Goal: Task Accomplishment & Management: Complete application form

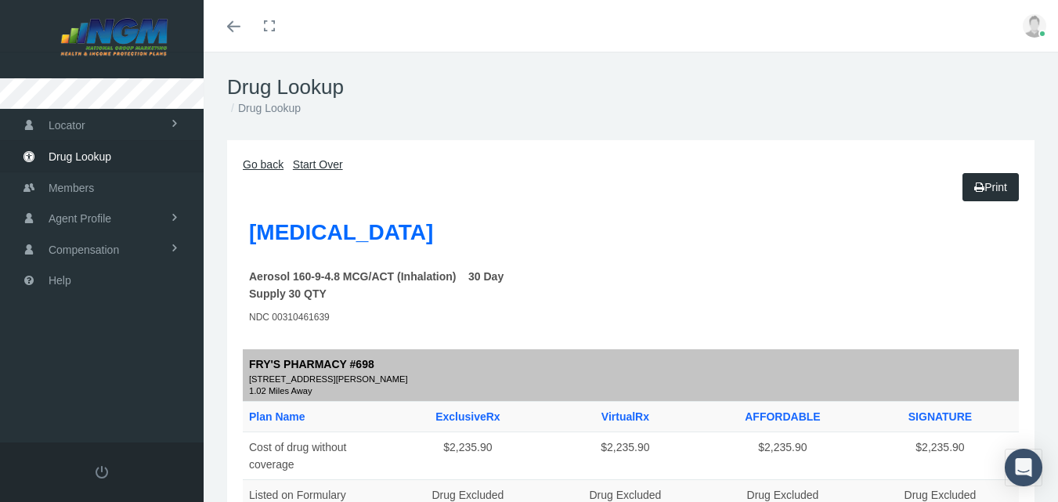
scroll to position [55, 0]
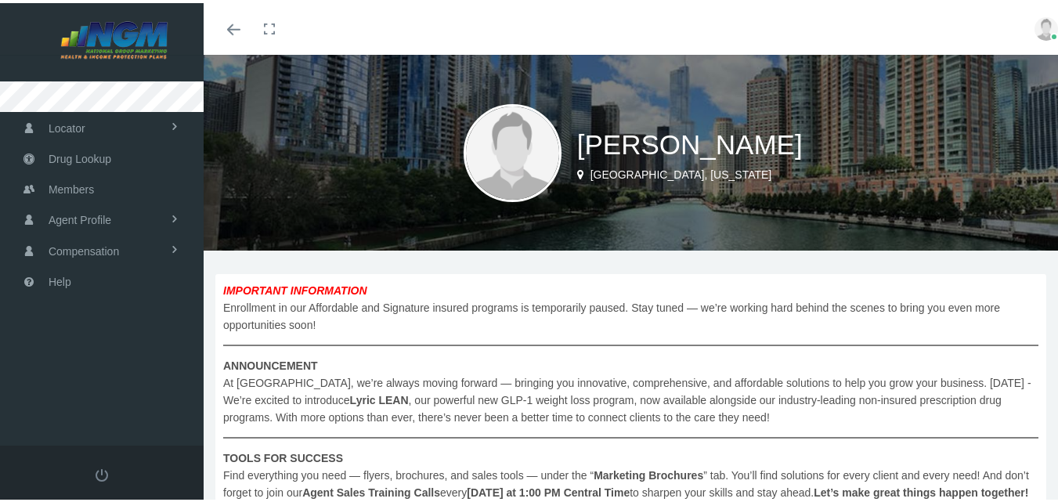
click at [229, 29] on icon "Toggle menubar" at bounding box center [233, 26] width 13 height 9
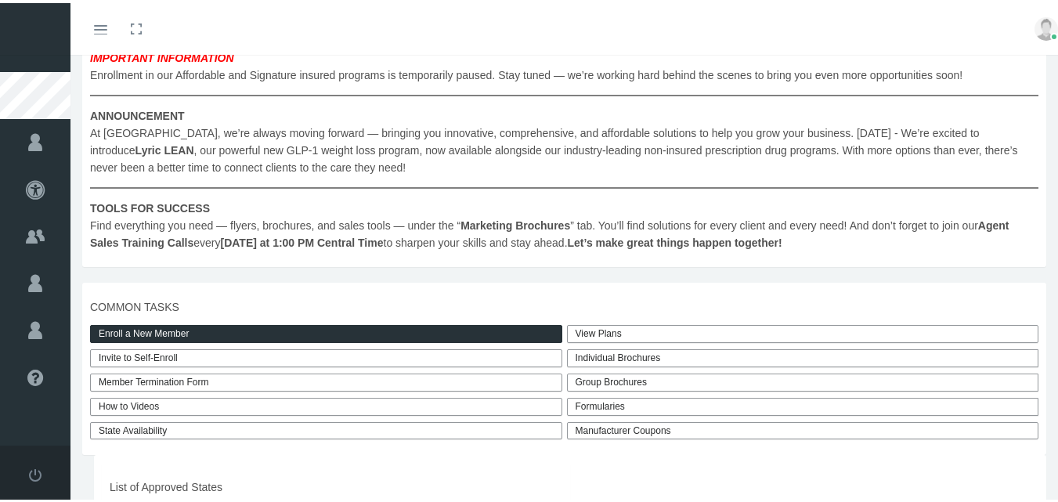
scroll to position [239, 0]
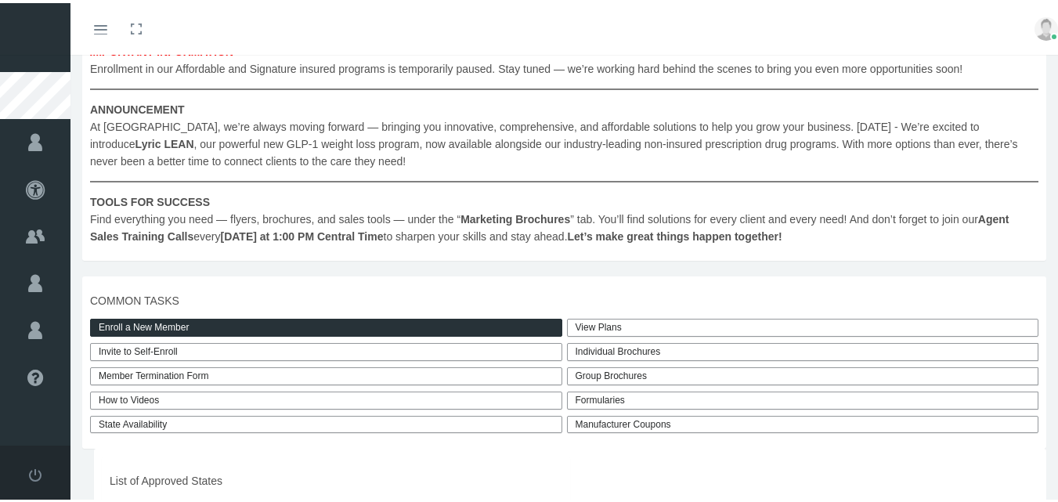
click at [197, 324] on link "Enroll a New Member" at bounding box center [326, 324] width 472 height 18
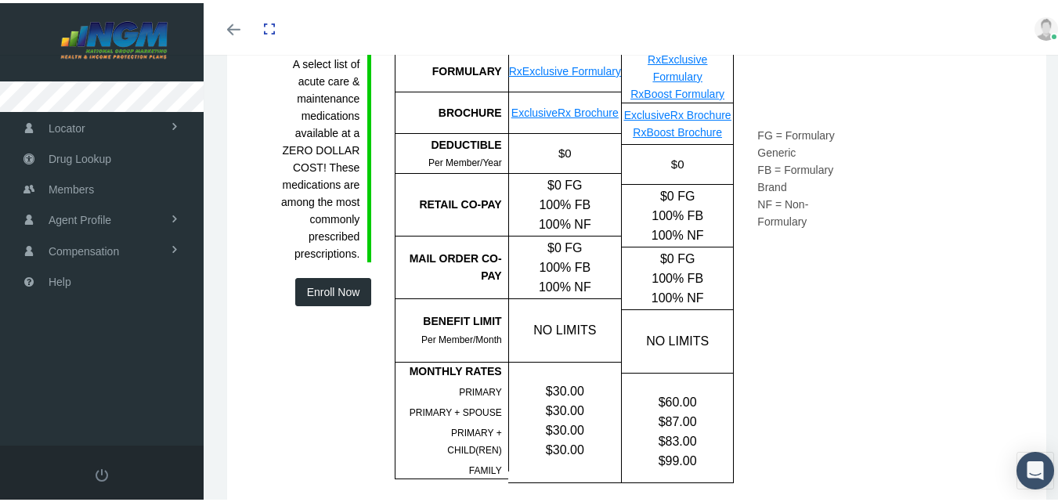
scroll to position [643, 0]
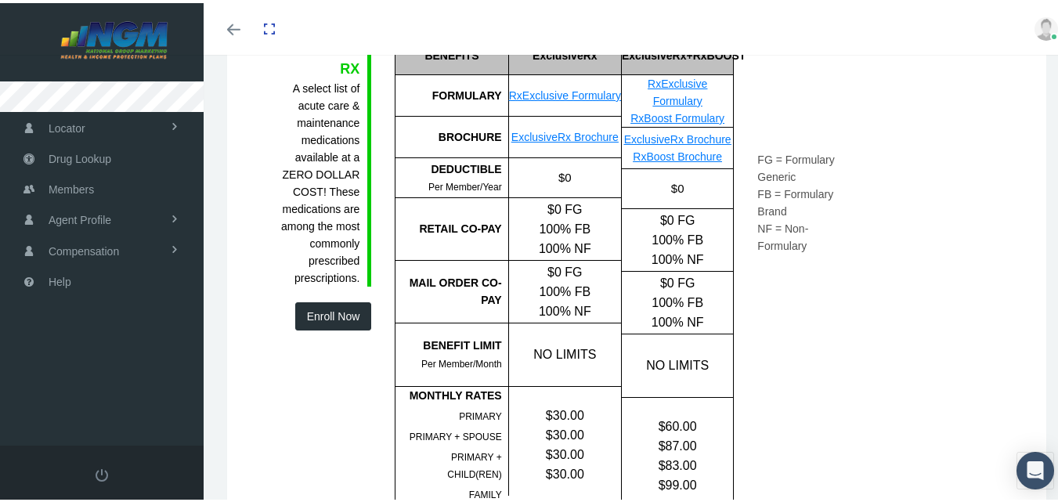
click at [329, 308] on button "Enroll Now" at bounding box center [333, 313] width 77 height 28
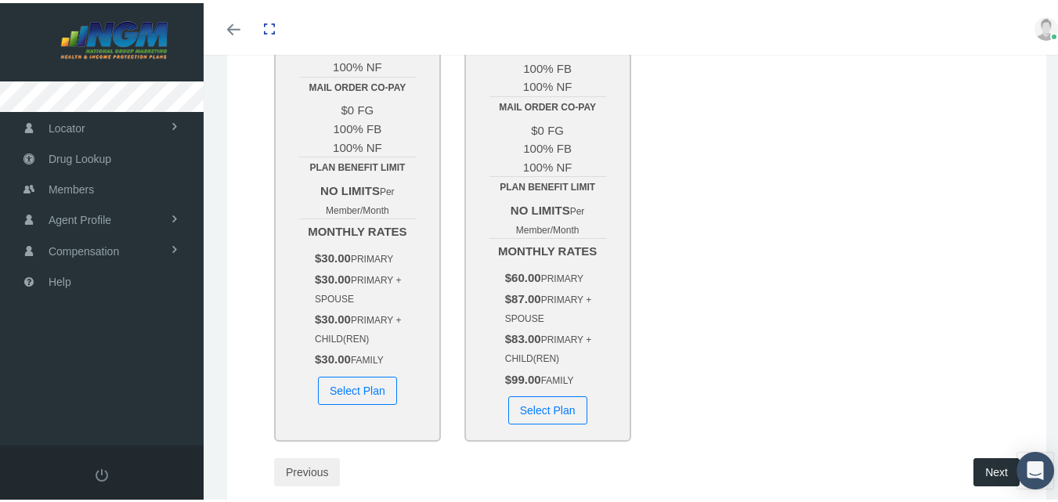
scroll to position [438, 0]
click at [359, 396] on button "Select Plan" at bounding box center [357, 389] width 79 height 28
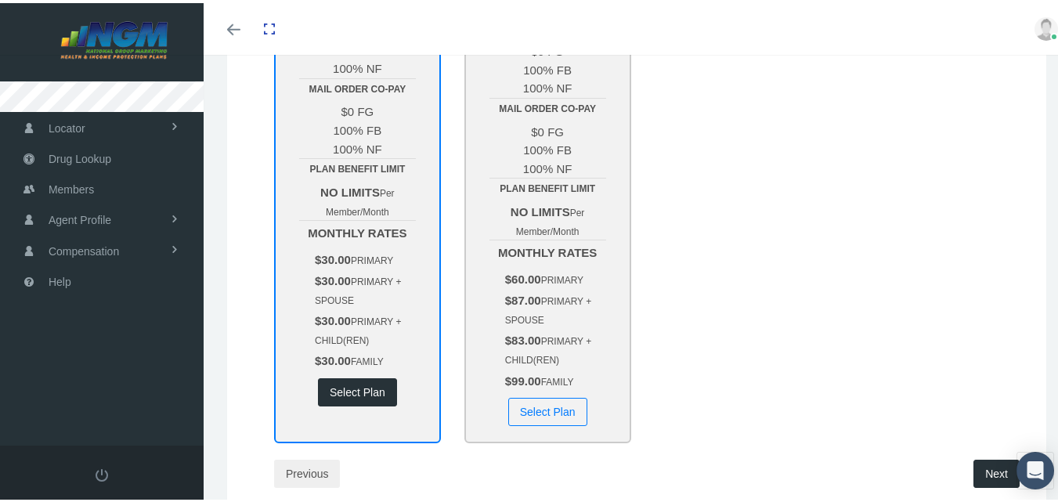
click at [359, 396] on button "Select Plan" at bounding box center [357, 389] width 79 height 28
click at [977, 467] on button "Next" at bounding box center [996, 470] width 46 height 28
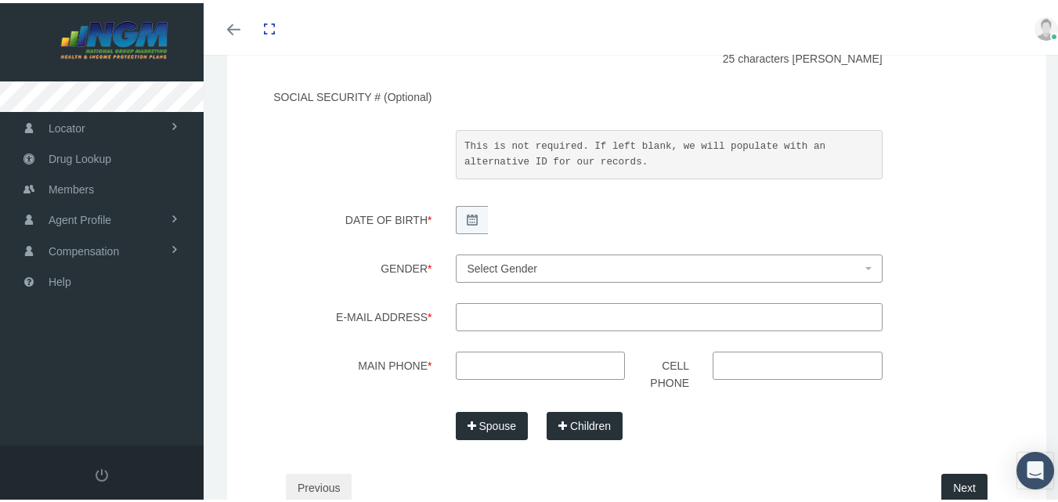
scroll to position [0, 0]
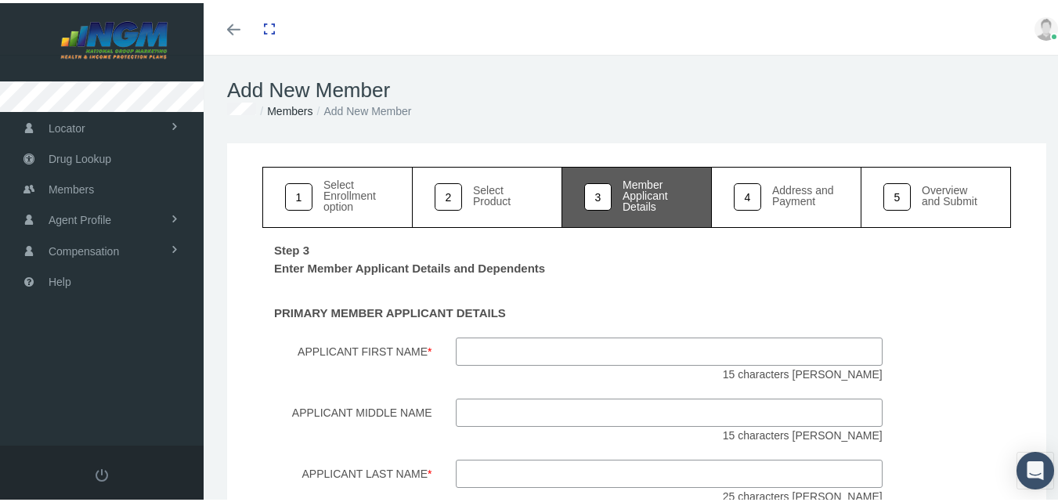
click at [531, 341] on input "Applicant First Name *" at bounding box center [669, 348] width 427 height 28
type input "lavara"
click at [500, 463] on input "Applicant Last Name *" at bounding box center [669, 470] width 427 height 28
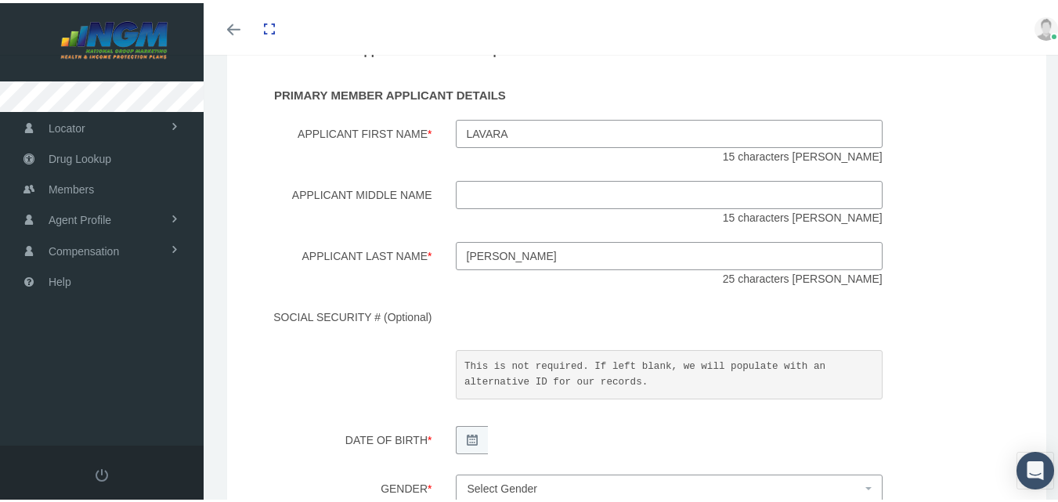
scroll to position [221, 0]
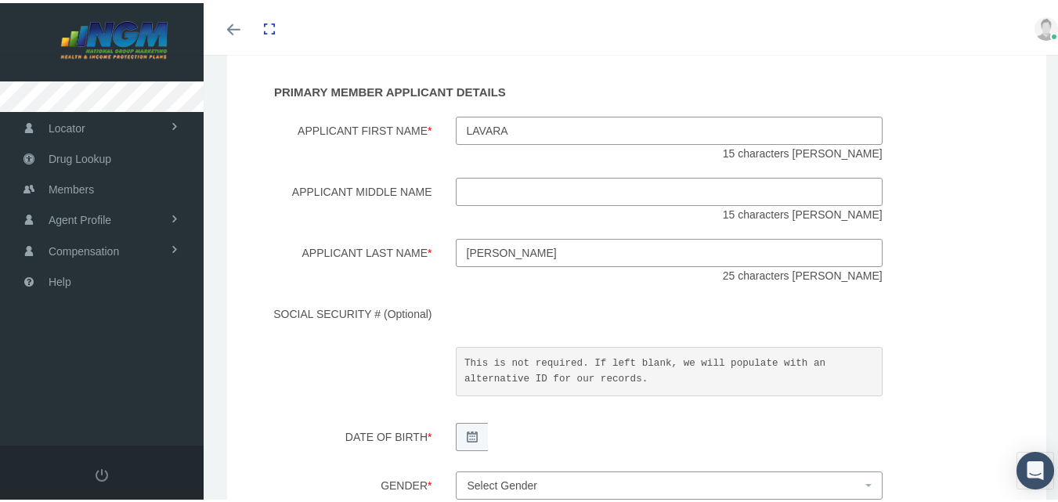
type input "berry"
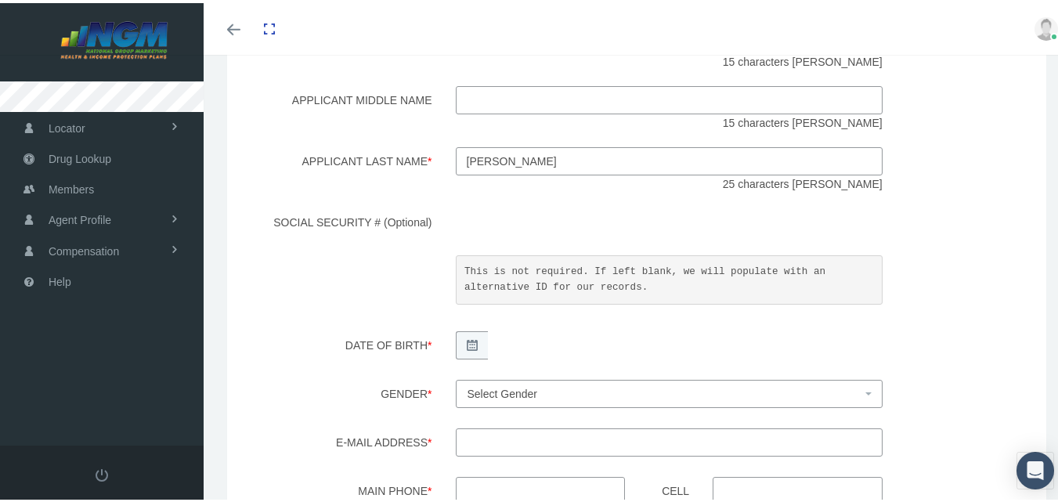
scroll to position [338, 0]
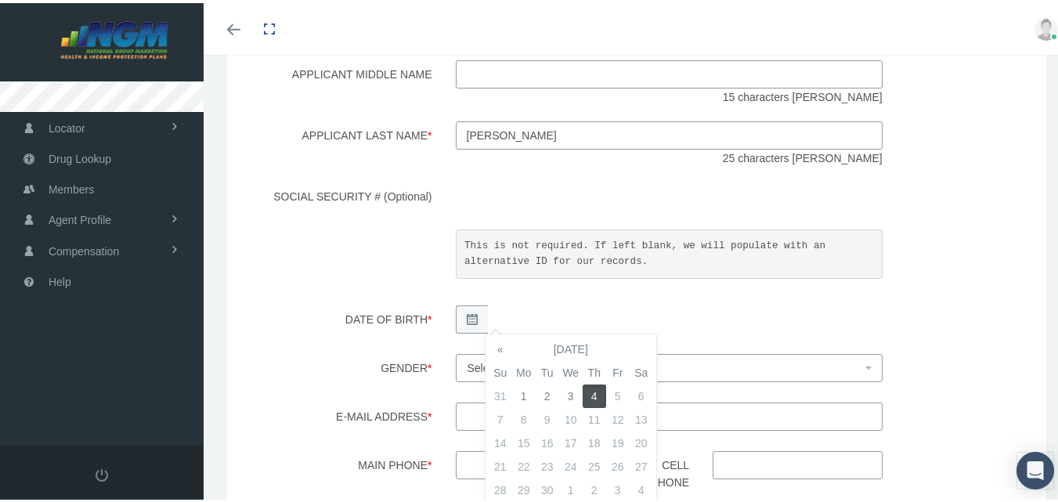
click at [927, 349] on div "Step 3 Enter Member Applicant Details and Dependents PRIMARY MEMBER APPLICANT D…" at bounding box center [636, 251] width 748 height 731
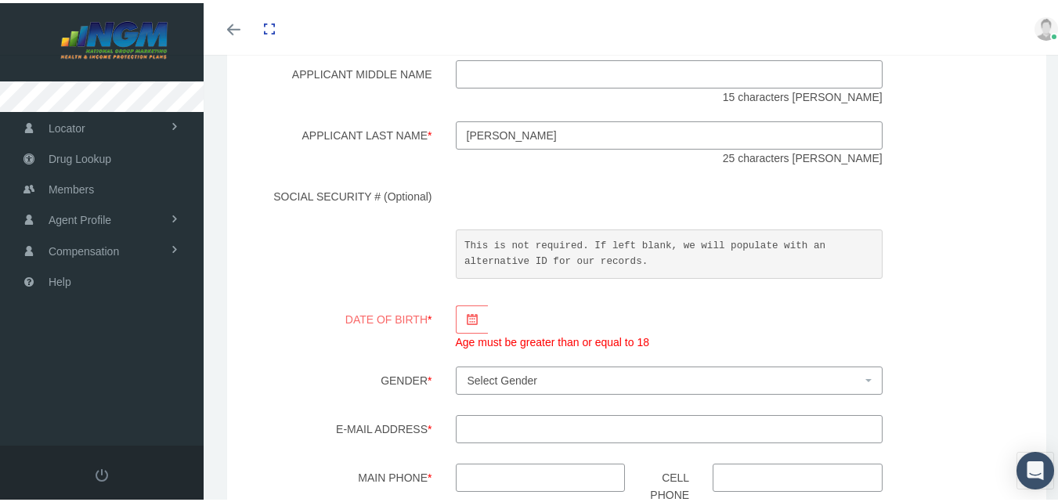
click at [960, 297] on div "Step 3 Enter Member Applicant Details and Dependents PRIMARY MEMBER APPLICANT D…" at bounding box center [636, 258] width 748 height 744
click at [467, 316] on icon at bounding box center [472, 316] width 11 height 11
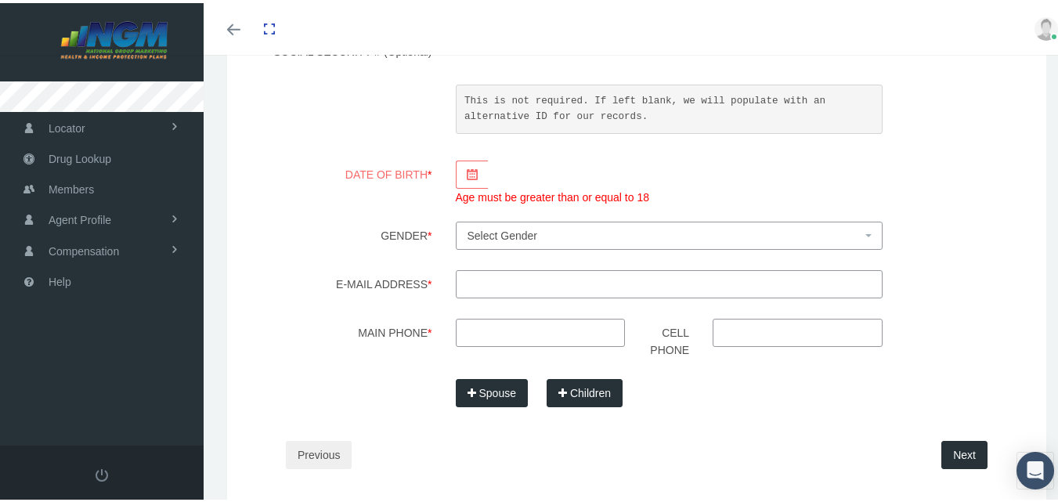
scroll to position [495, 0]
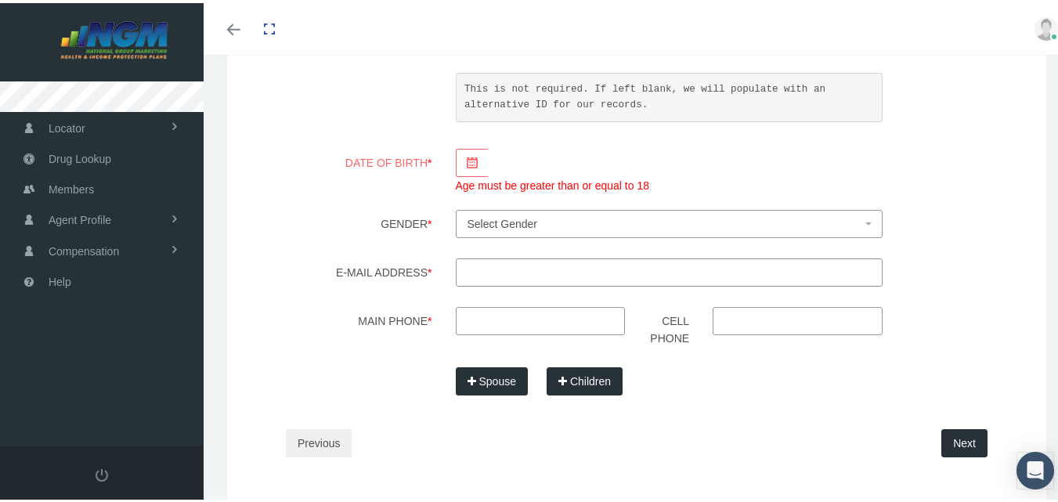
click at [467, 157] on icon at bounding box center [472, 159] width 11 height 11
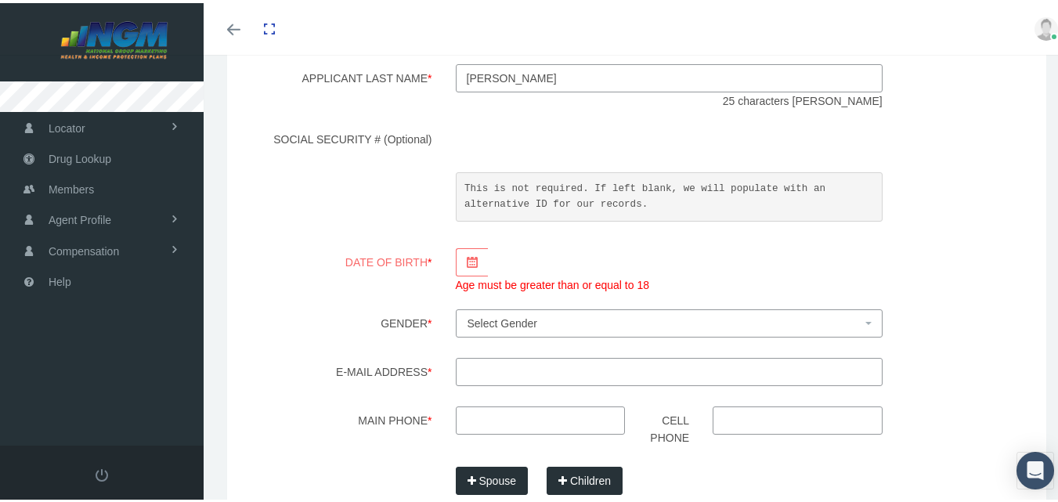
scroll to position [398, 0]
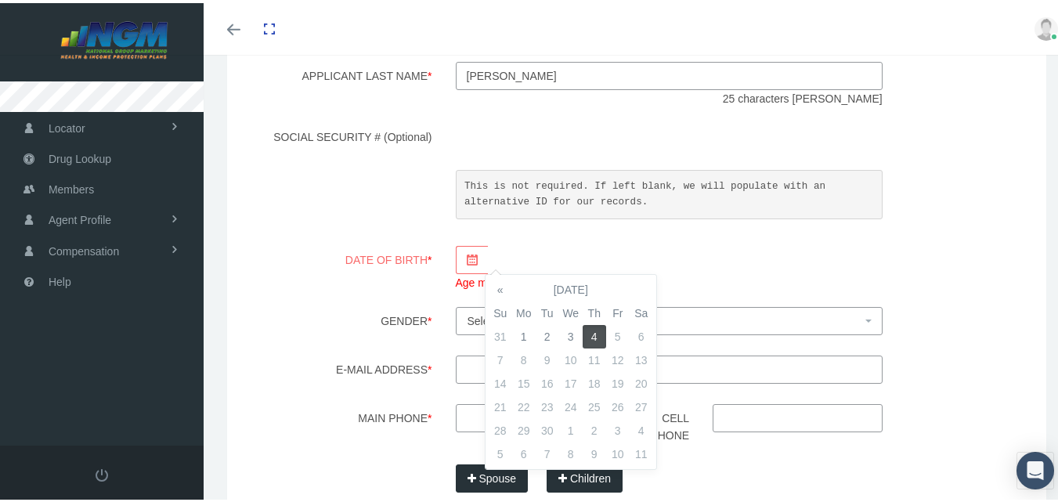
click at [594, 380] on td "18" at bounding box center [593, 380] width 23 height 23
click at [597, 382] on td "18" at bounding box center [593, 380] width 23 height 23
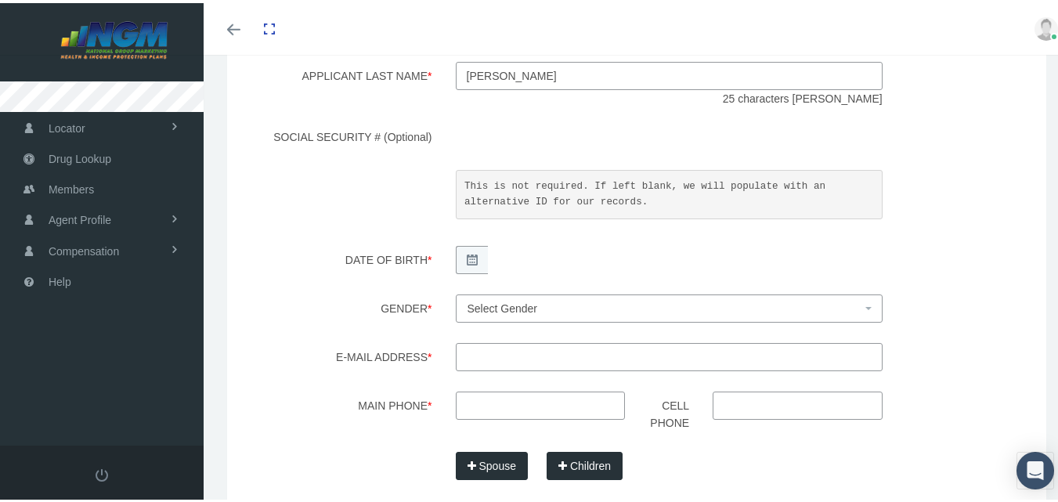
click at [952, 295] on div "Gender * Male Female Select Gender" at bounding box center [636, 307] width 772 height 33
click at [614, 315] on span "Select Gender" at bounding box center [669, 305] width 427 height 28
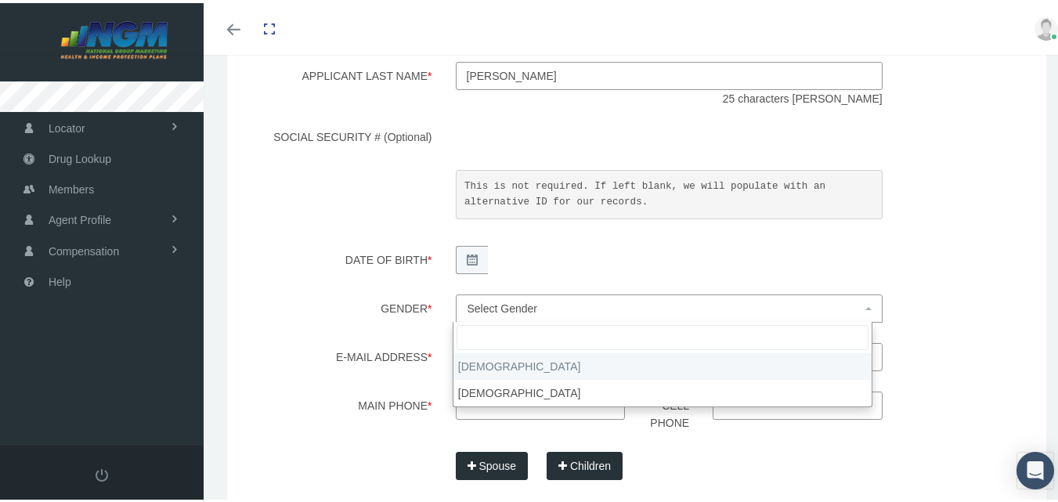
select select "M"
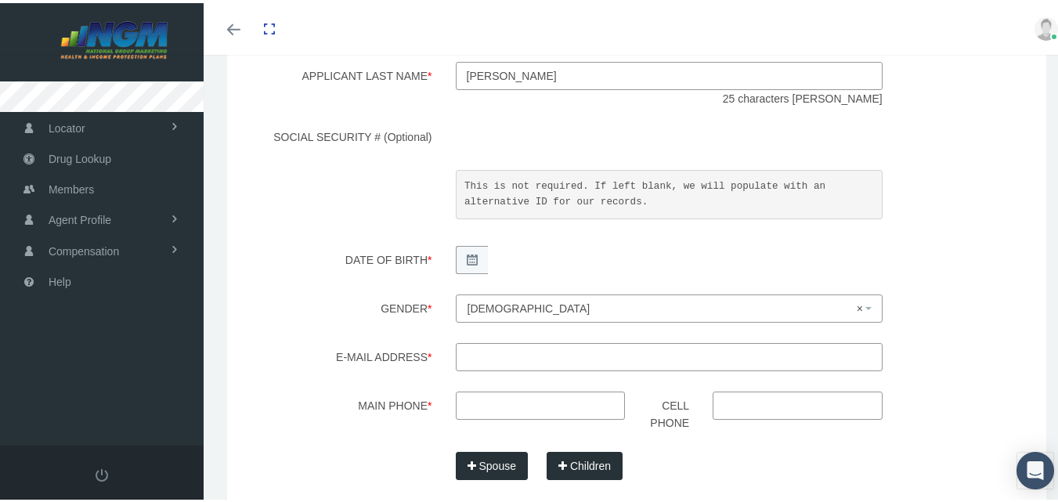
click at [485, 360] on input "E-mail Address *" at bounding box center [669, 354] width 427 height 28
type input "var@aafhomes.com"
click at [462, 400] on input "Main Phone *" at bounding box center [541, 402] width 170 height 28
type input "313-363-1091"
click at [734, 462] on div "Spouse Children" at bounding box center [669, 463] width 450 height 28
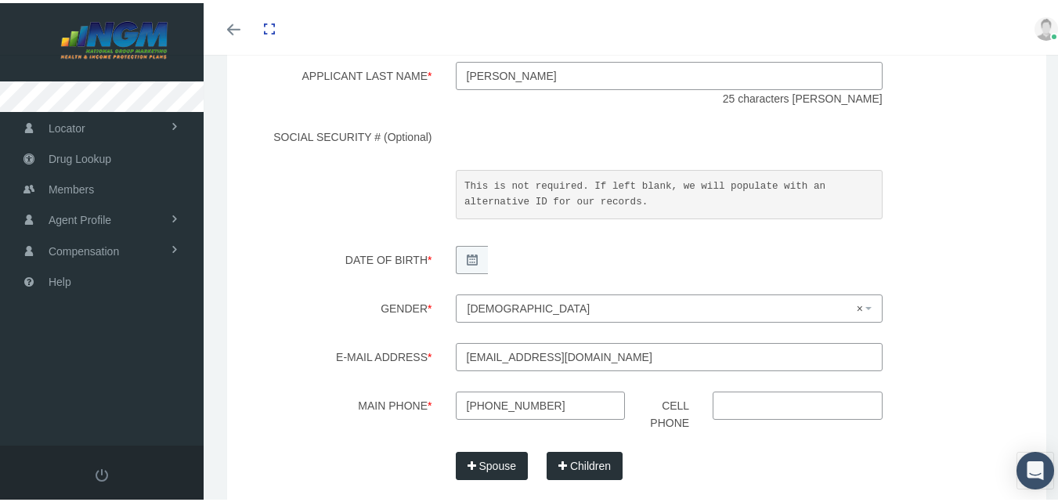
click at [484, 466] on button "Spouse" at bounding box center [492, 463] width 72 height 28
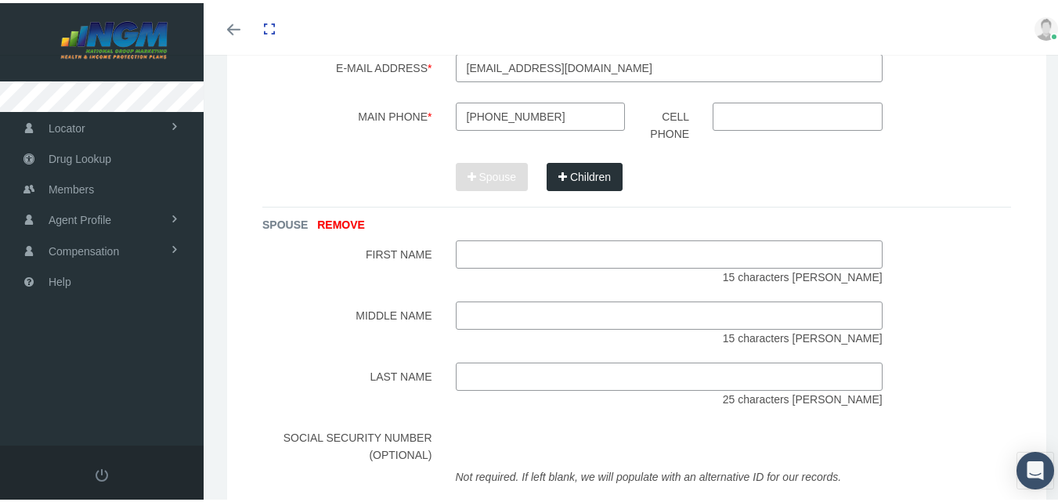
click at [583, 175] on button "Children" at bounding box center [584, 174] width 76 height 28
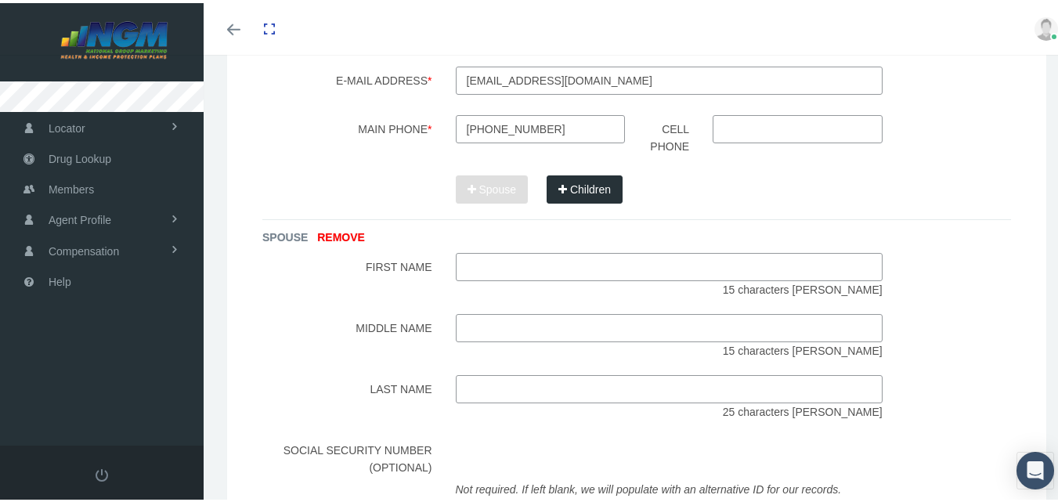
scroll to position [684, 0]
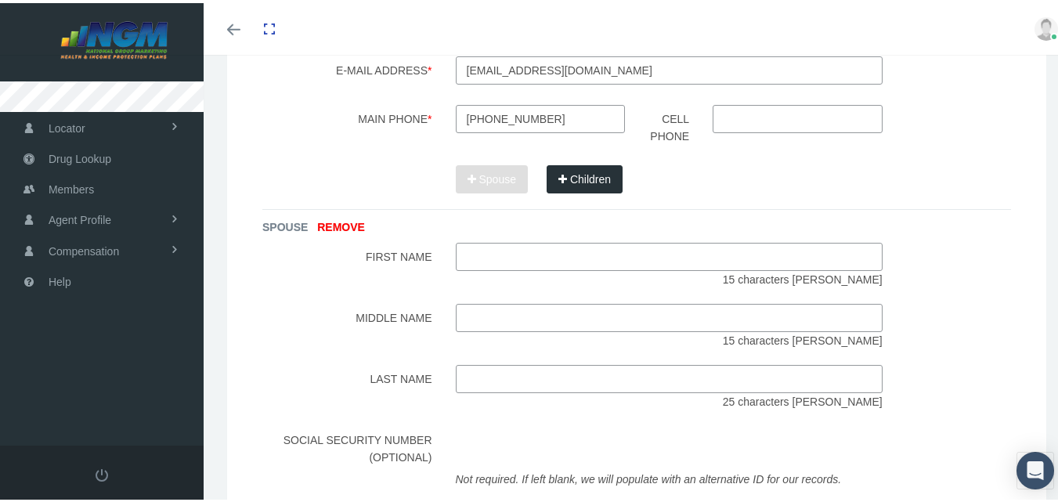
click at [477, 254] on input "text" at bounding box center [669, 254] width 427 height 28
paste input "Rachel"
type input "Rachel"
click at [480, 380] on input "text" at bounding box center [669, 376] width 427 height 28
type input "berry"
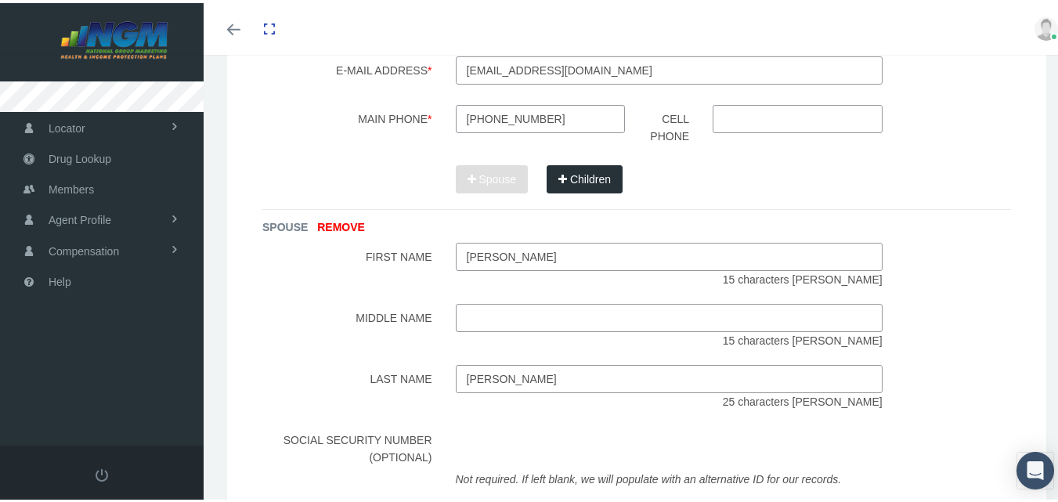
click at [999, 362] on div "Last Name berry 25 characters max" at bounding box center [636, 384] width 772 height 45
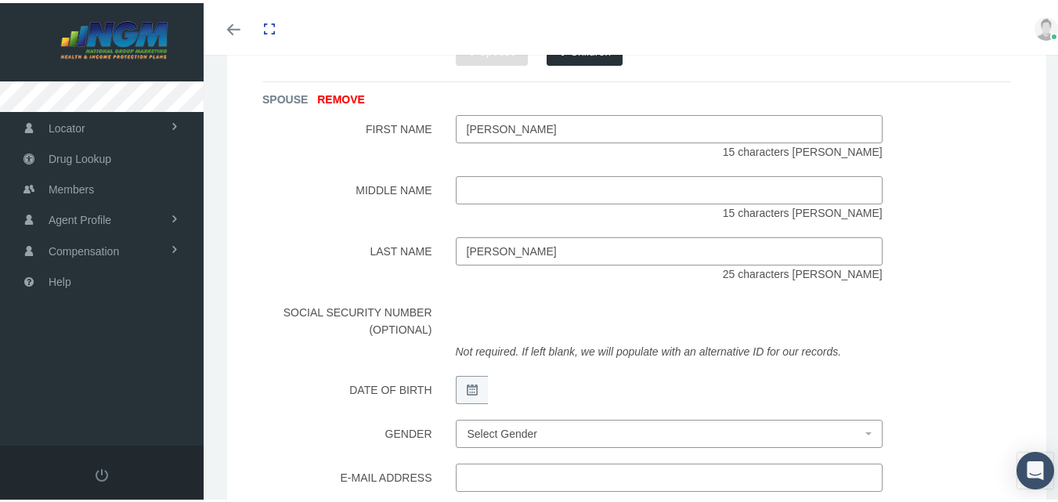
scroll to position [819, 0]
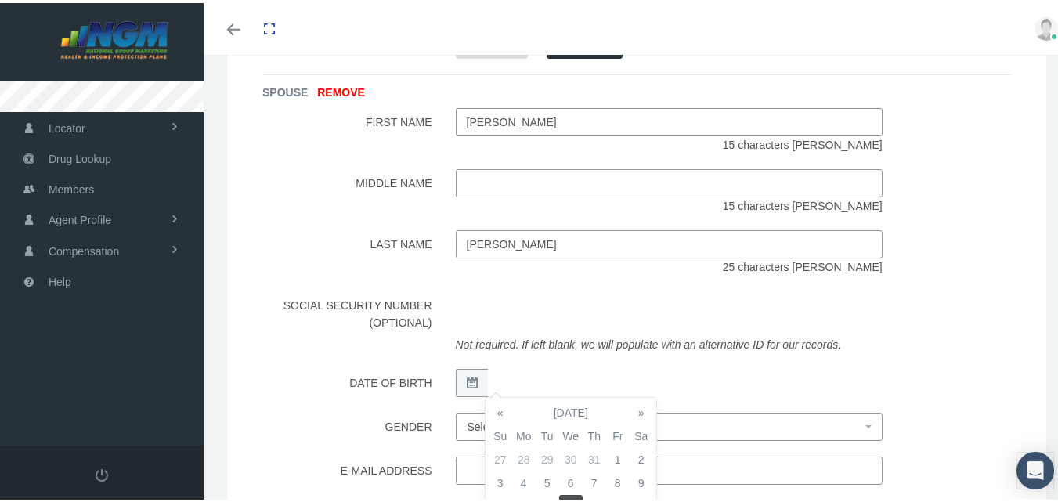
click at [943, 360] on div "SPOUSE REMOVE First Name Rachel 15 characters max Middle Name 15 characters max…" at bounding box center [636, 298] width 748 height 454
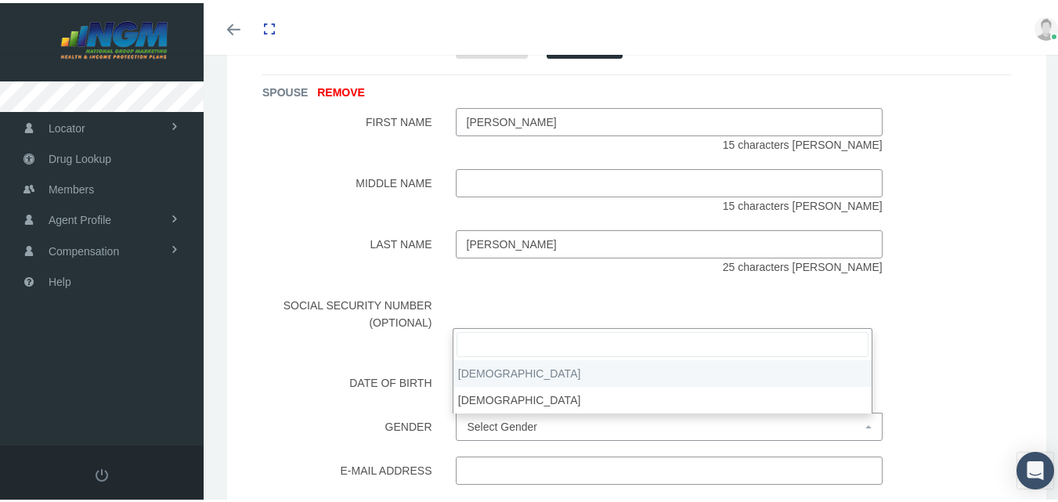
click at [700, 425] on span "Select Gender" at bounding box center [664, 423] width 394 height 17
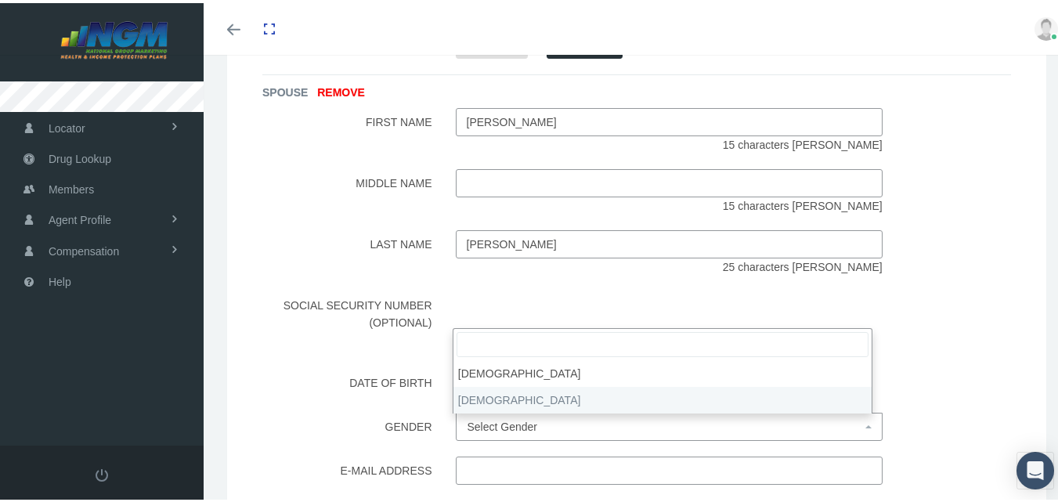
select select "F"
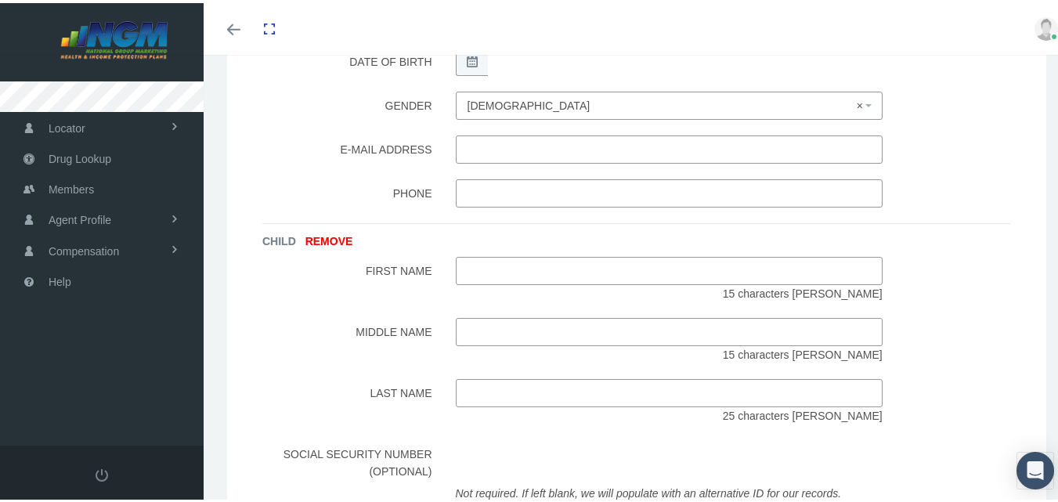
scroll to position [1143, 0]
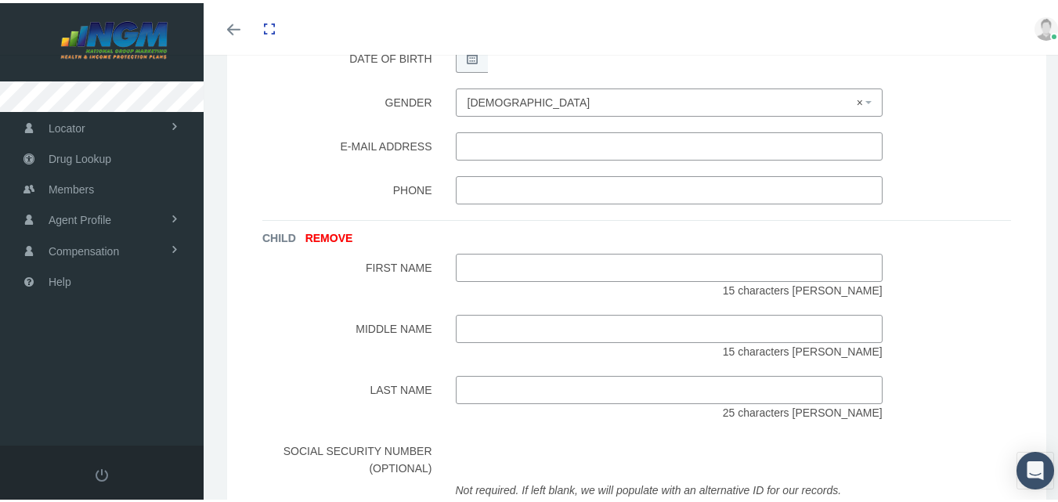
click at [637, 272] on input "text" at bounding box center [669, 264] width 427 height 28
type input "Bernard"
click at [581, 383] on input "text" at bounding box center [669, 387] width 427 height 28
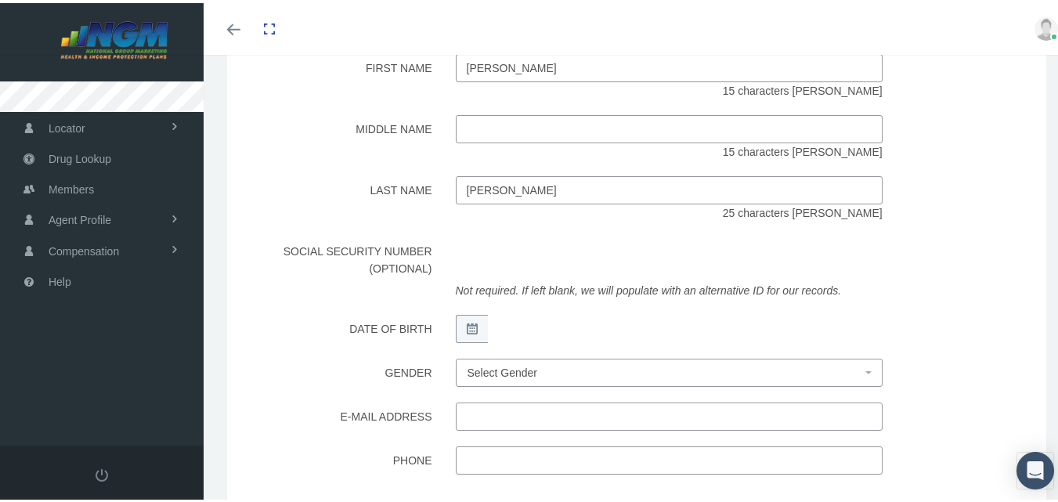
scroll to position [1346, 0]
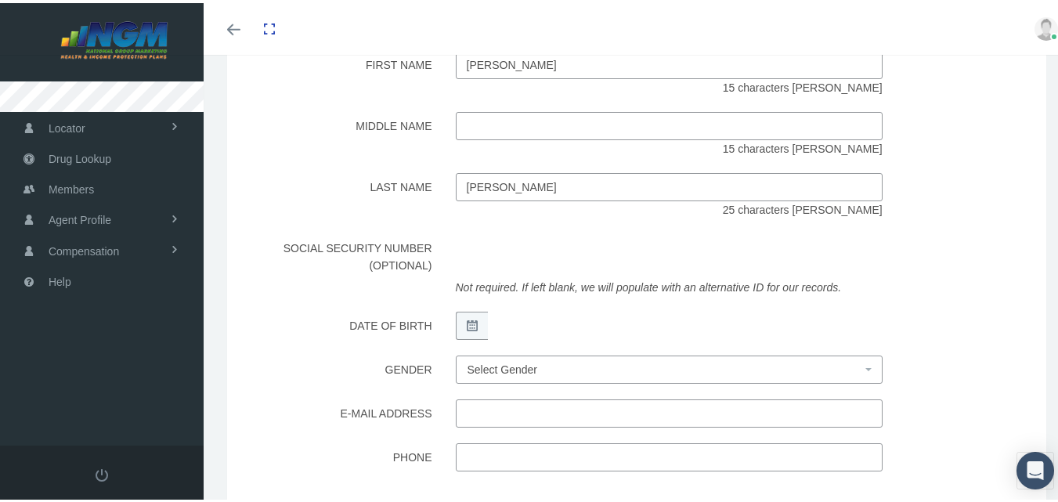
type input "berry"
click at [959, 362] on div "Gender Male Female Select Gender Please select gender" at bounding box center [636, 366] width 772 height 28
click at [640, 366] on span "Select Gender" at bounding box center [664, 366] width 394 height 17
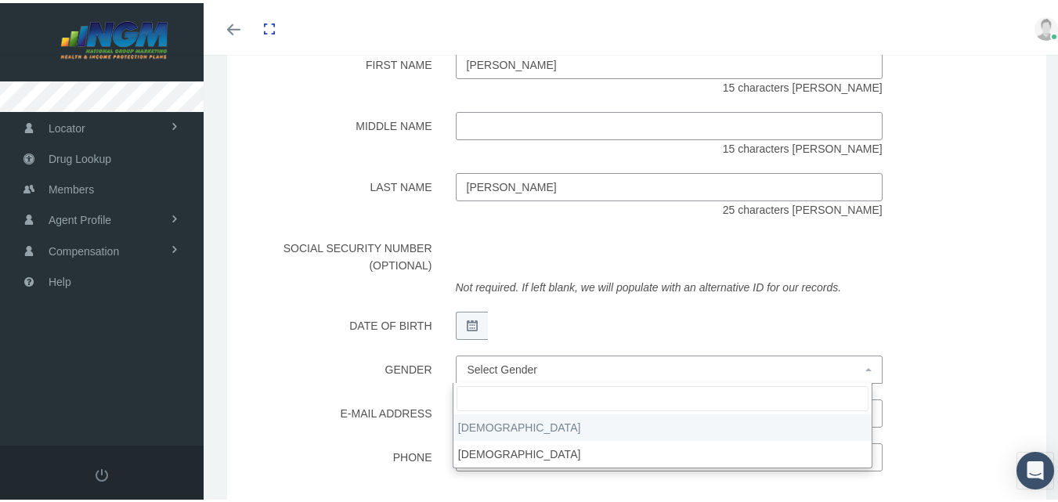
select select "M"
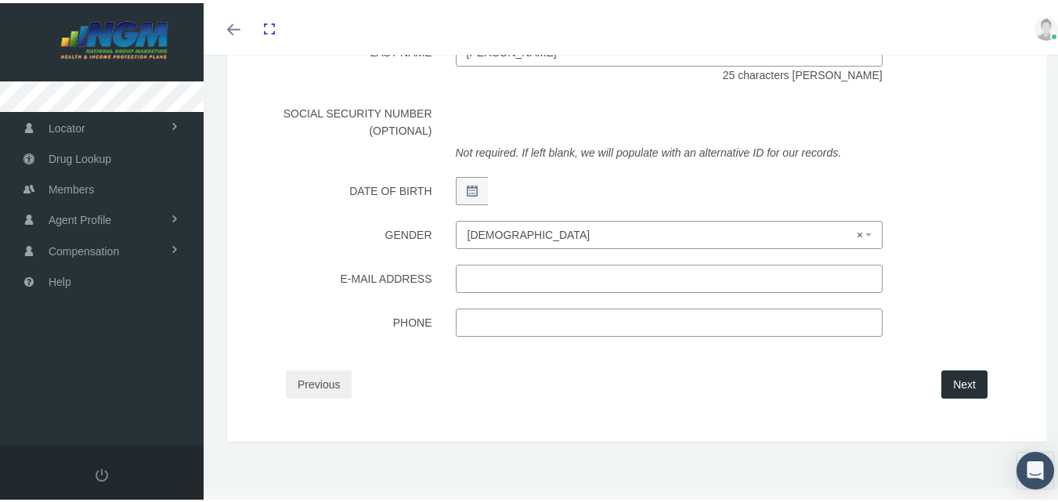
scroll to position [1481, 0]
click at [948, 381] on button "Next" at bounding box center [964, 380] width 46 height 28
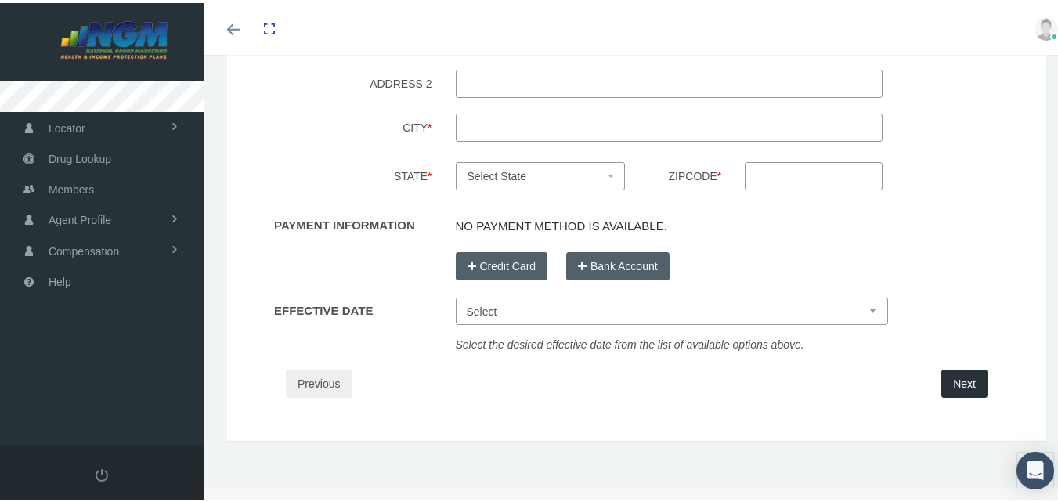
scroll to position [0, 0]
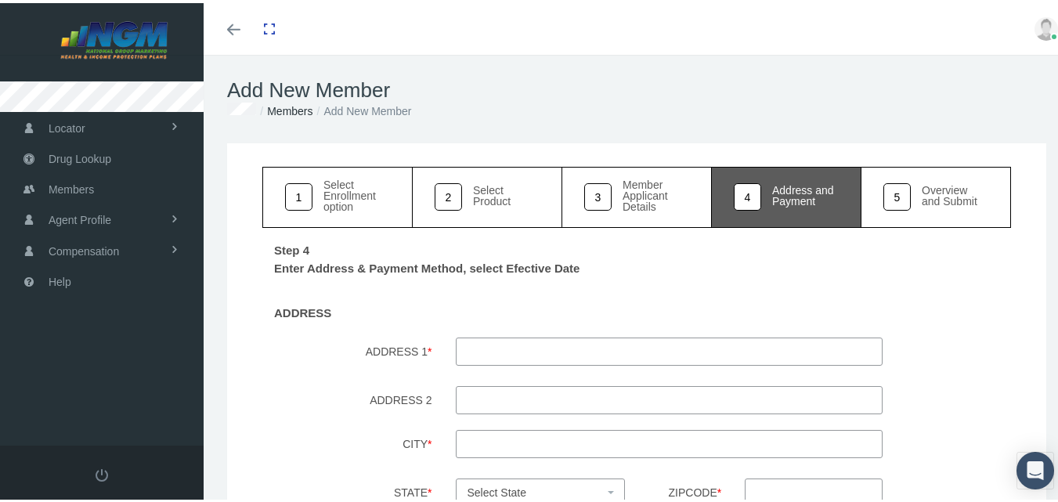
click at [505, 351] on input "ADDRESS 1 *" at bounding box center [669, 348] width 427 height 28
paste input "300 Riverfront Dr"
click at [532, 395] on input "ADDRESS 2" at bounding box center [669, 397] width 427 height 28
click at [672, 341] on input "300 Riverfront Dr" at bounding box center [669, 348] width 427 height 28
type input "300 Riverfront Dr Apt 2F"
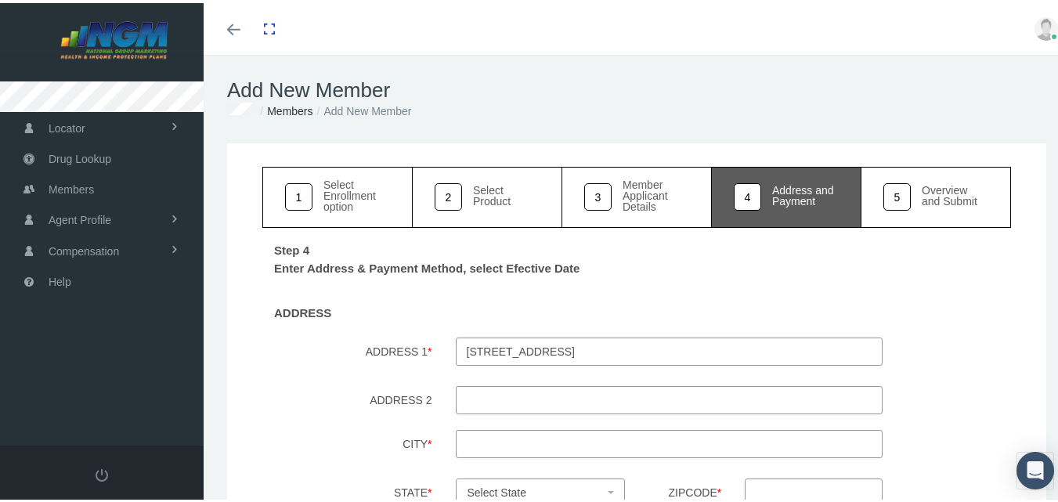
click at [468, 441] on input "City *" at bounding box center [669, 441] width 427 height 28
paste input "Detroit"
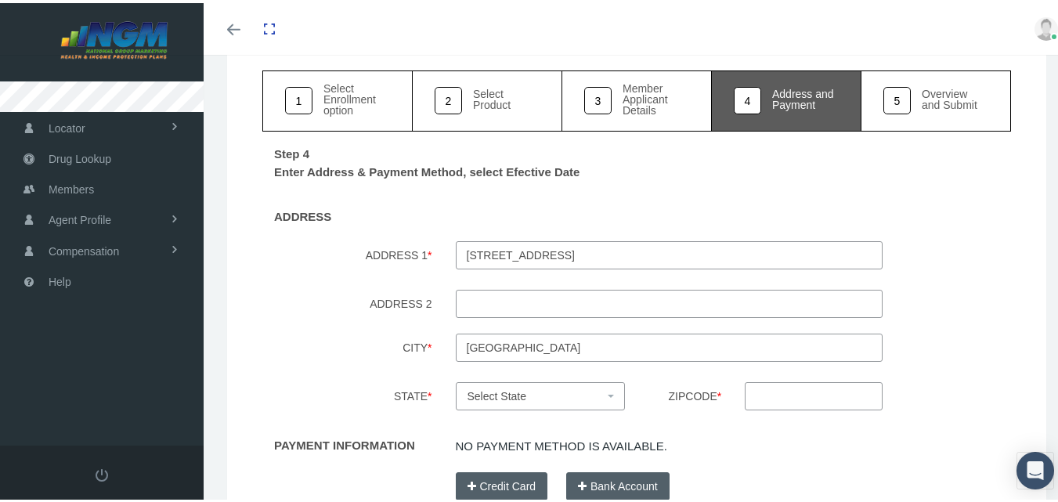
scroll to position [103, 0]
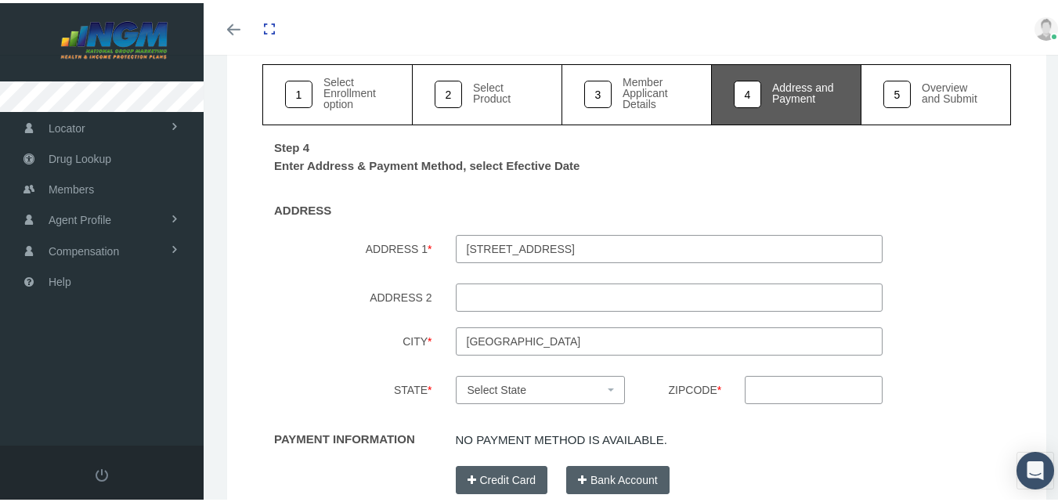
type input "Detroit"
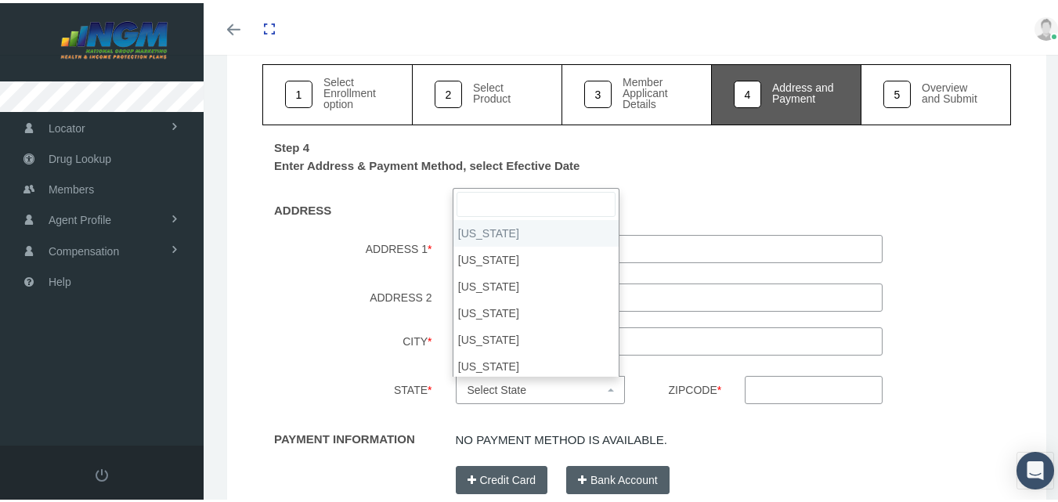
click at [489, 384] on span "Select State" at bounding box center [496, 386] width 59 height 13
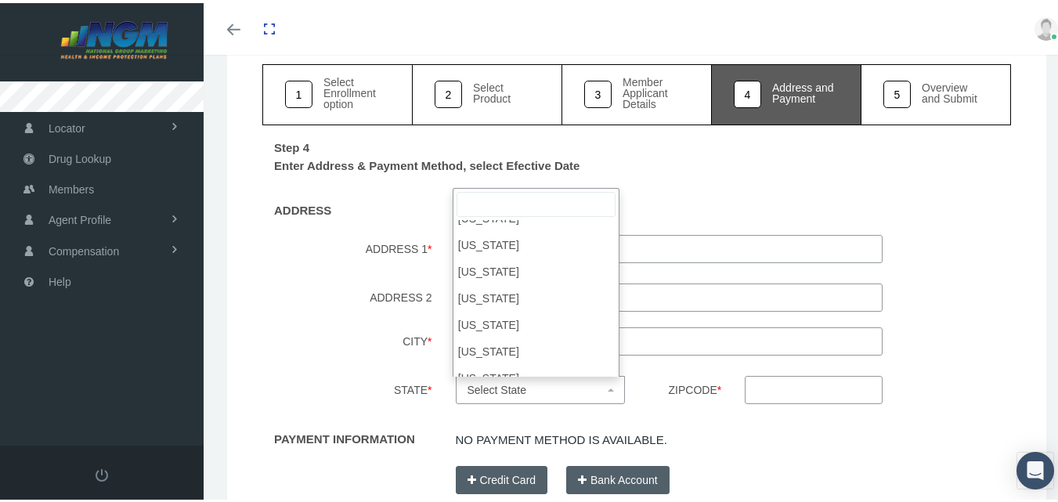
scroll to position [543, 0]
select select "MI"
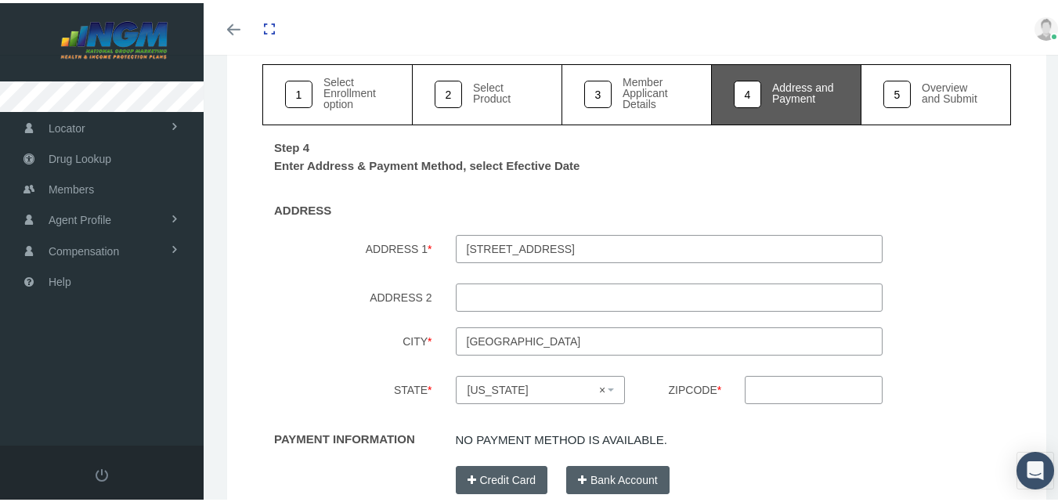
click at [769, 393] on input "Zipcode *" at bounding box center [812, 387] width 137 height 28
paste input "48226"
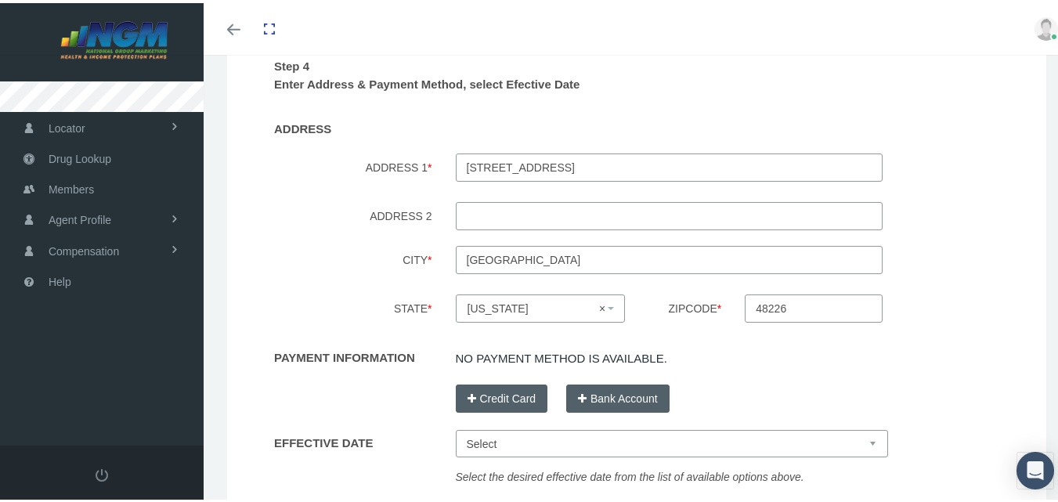
scroll to position [210, 0]
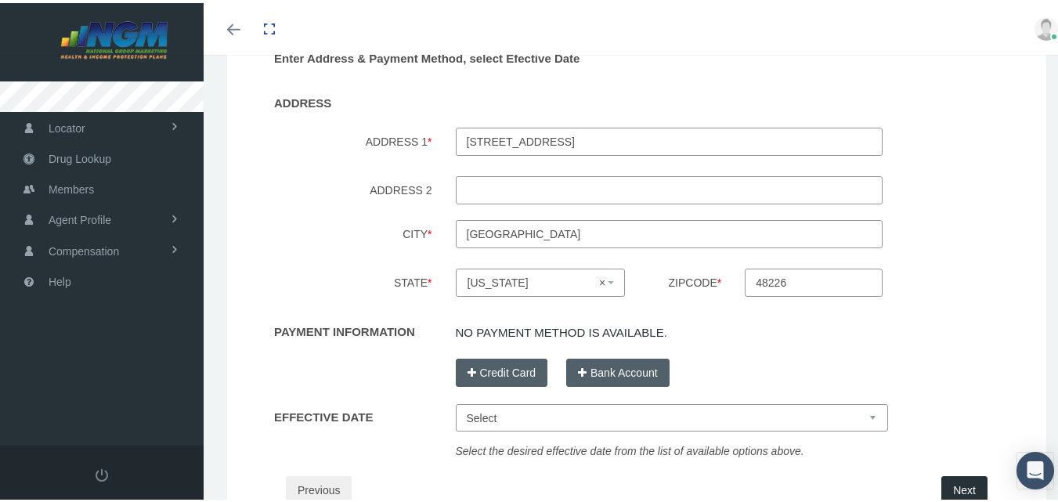
type input "48226"
click at [600, 419] on select "Select Sep 15, 2025 Oct 1, 2025 Oct 15, 2025 Nov 1, 2025" at bounding box center [672, 414] width 432 height 27
select select "Sep 15, 2025"
click at [456, 401] on select "Select Sep 15, 2025 Oct 1, 2025 Oct 15, 2025 Nov 1, 2025" at bounding box center [672, 414] width 432 height 27
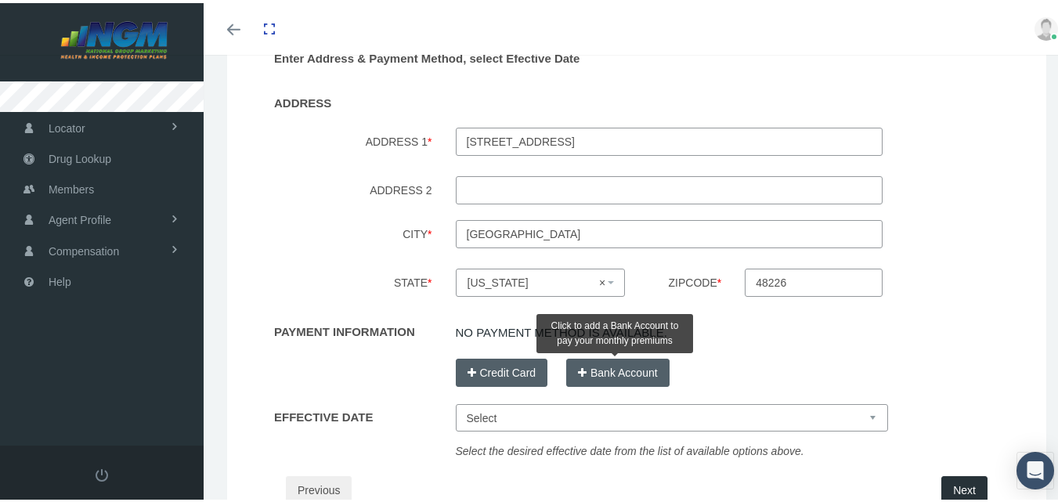
click at [617, 366] on button "Bank Account" at bounding box center [617, 369] width 103 height 28
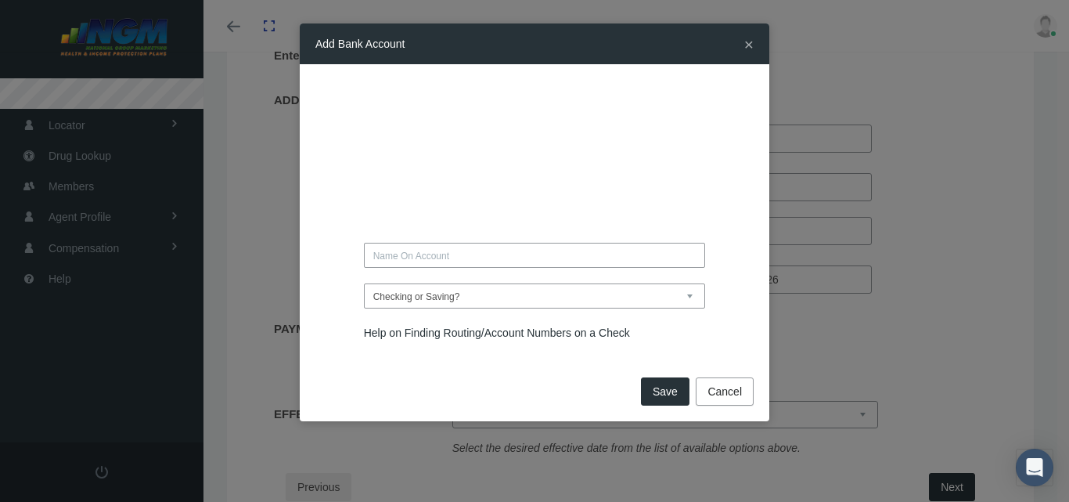
click at [459, 260] on input "text" at bounding box center [535, 255] width 342 height 25
type input "LAVARA BERRY"
click at [458, 292] on select "Checking or Saving? Checking Saving" at bounding box center [535, 295] width 342 height 25
select select "Checking"
click at [364, 283] on select "Checking or Saving? Checking Saving" at bounding box center [535, 295] width 342 height 25
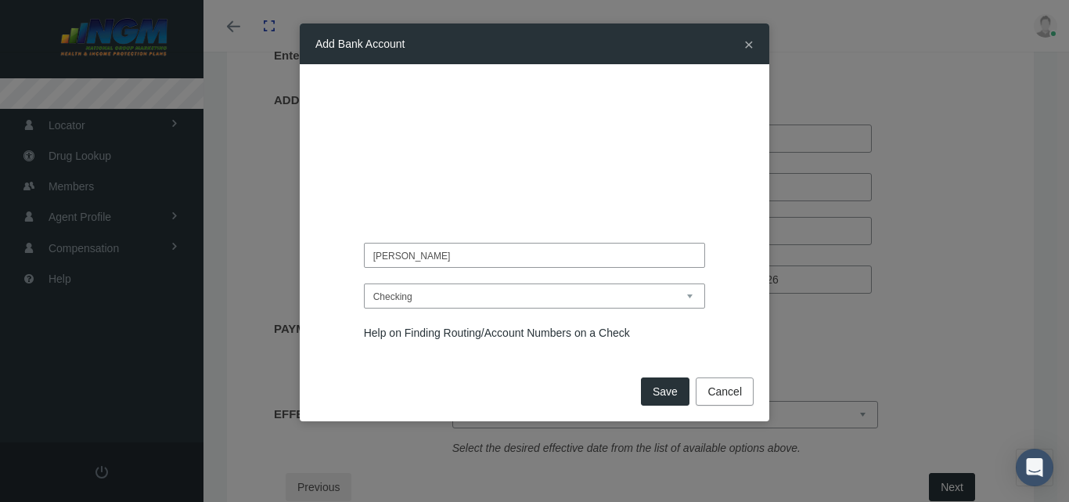
click at [667, 394] on button "Save" at bounding box center [665, 391] width 49 height 28
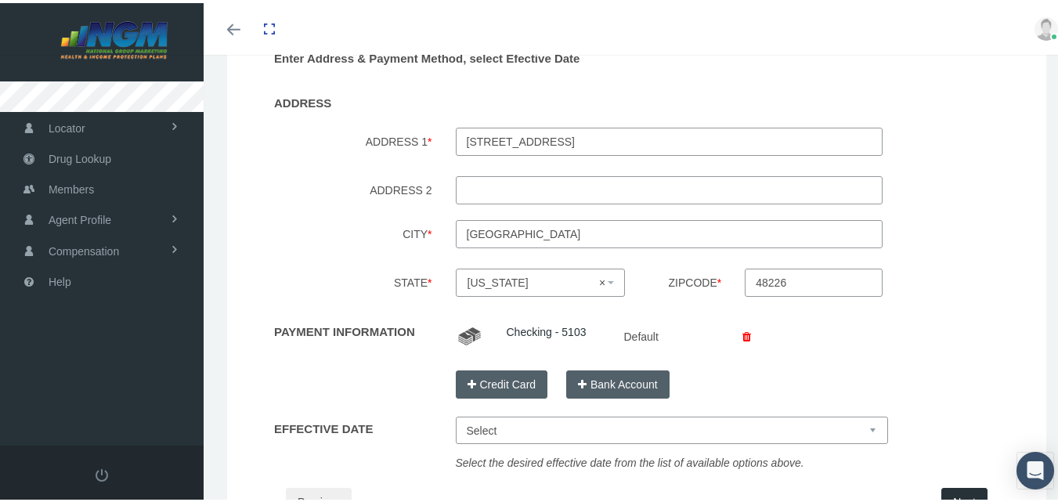
click at [944, 493] on button "Next" at bounding box center [964, 499] width 46 height 28
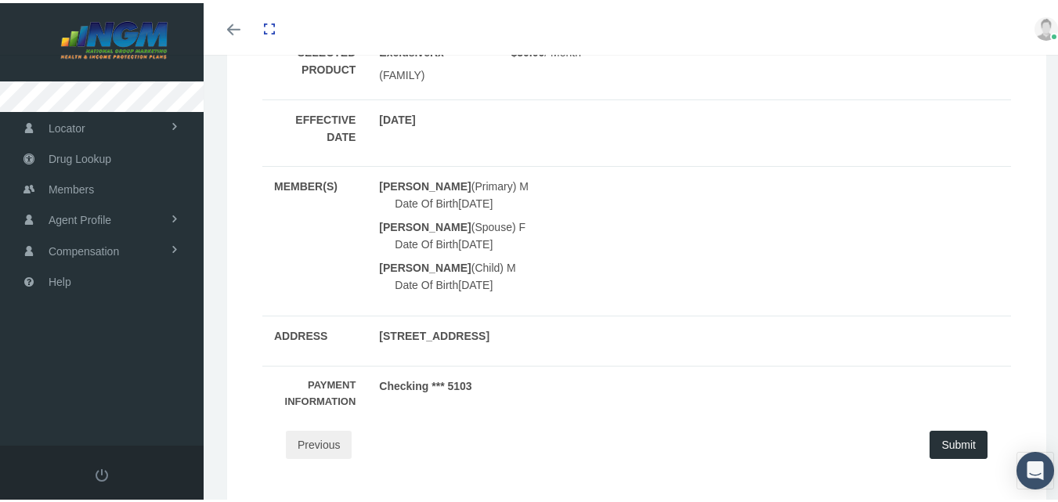
scroll to position [361, 0]
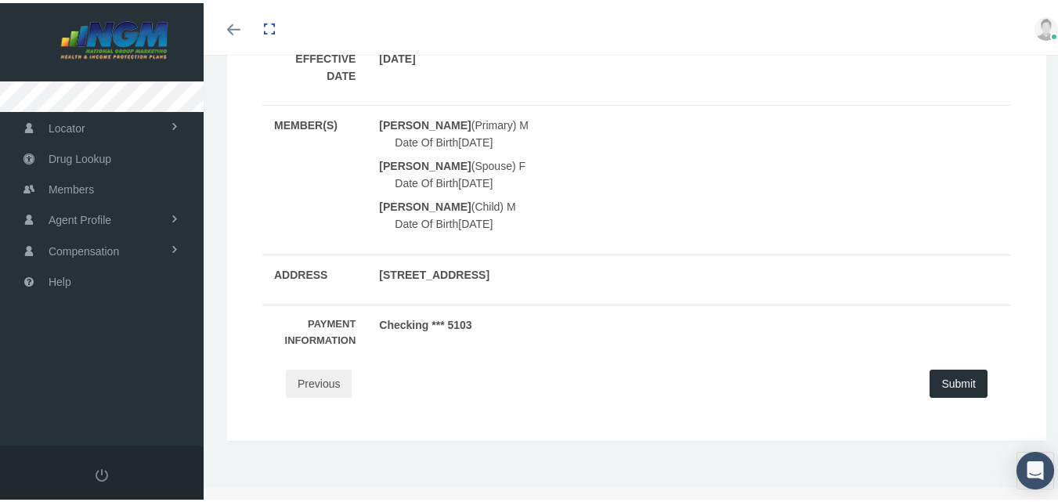
click at [949, 382] on button "Submit" at bounding box center [958, 380] width 58 height 28
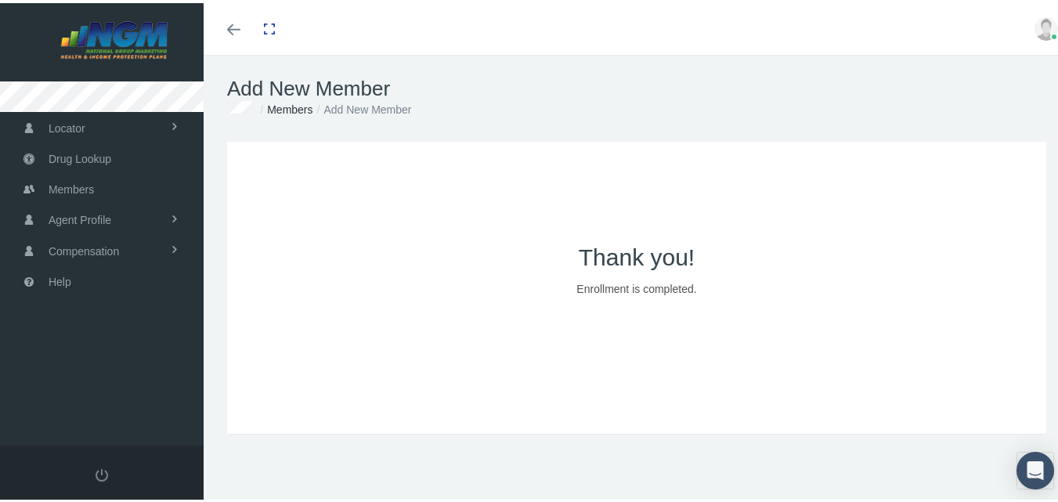
scroll to position [0, 0]
